Goal: Download file/media

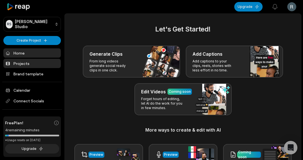
click at [28, 60] on link "Projects" at bounding box center [32, 63] width 58 height 9
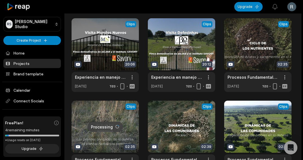
scroll to position [15, 0]
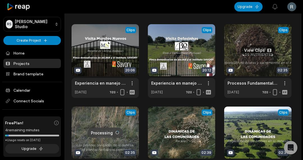
click at [255, 59] on link at bounding box center [257, 61] width 67 height 74
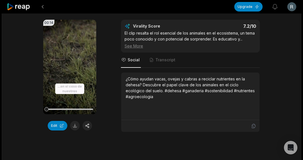
scroll to position [226, 0]
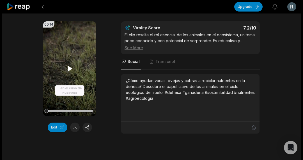
click at [58, 46] on video "Your browser does not support mp4 format." at bounding box center [69, 68] width 53 height 94
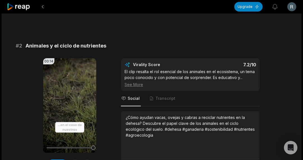
scroll to position [147, 0]
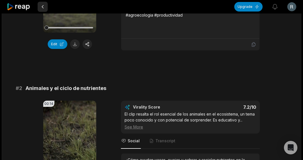
click at [42, 8] on button at bounding box center [43, 7] width 10 height 10
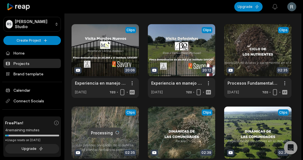
click at [117, 139] on link at bounding box center [105, 143] width 67 height 74
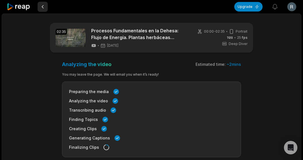
click at [45, 8] on button at bounding box center [43, 7] width 10 height 10
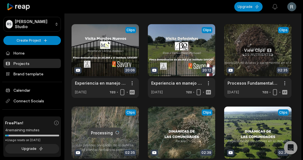
click at [263, 58] on link at bounding box center [257, 61] width 67 height 74
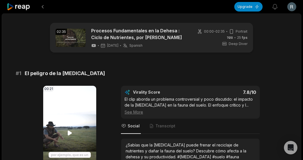
click at [69, 122] on video "Your browser does not support mp4 format." at bounding box center [69, 133] width 53 height 94
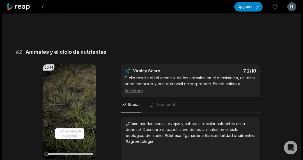
scroll to position [187, 0]
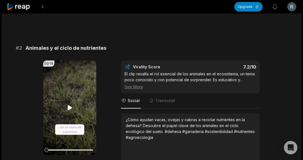
click at [70, 98] on video "Your browser does not support mp4 format." at bounding box center [69, 107] width 53 height 94
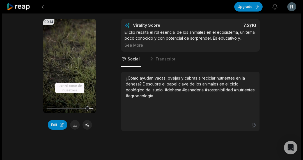
scroll to position [243, 0]
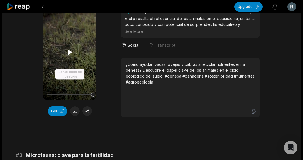
click at [75, 55] on video "Your browser does not support mp4 format." at bounding box center [69, 52] width 53 height 94
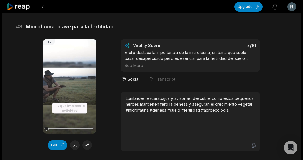
scroll to position [372, 0]
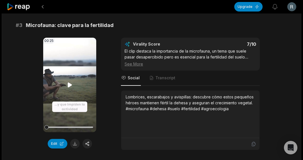
click at [77, 96] on video "Your browser does not support mp4 format." at bounding box center [69, 85] width 53 height 94
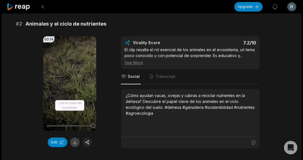
scroll to position [212, 0]
click at [75, 141] on button at bounding box center [75, 142] width 10 height 10
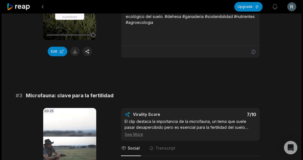
scroll to position [301, 0]
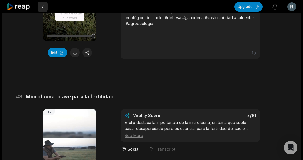
click at [42, 9] on button at bounding box center [43, 7] width 10 height 10
